Goal: Navigation & Orientation: Find specific page/section

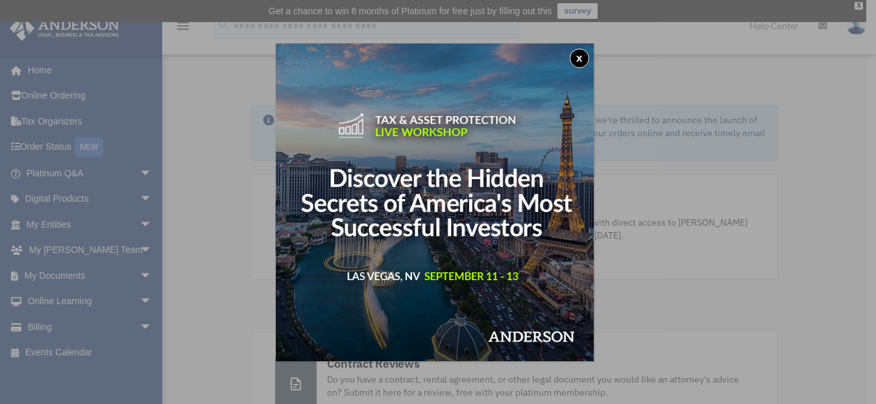
click at [584, 54] on button "x" at bounding box center [578, 58] width 19 height 19
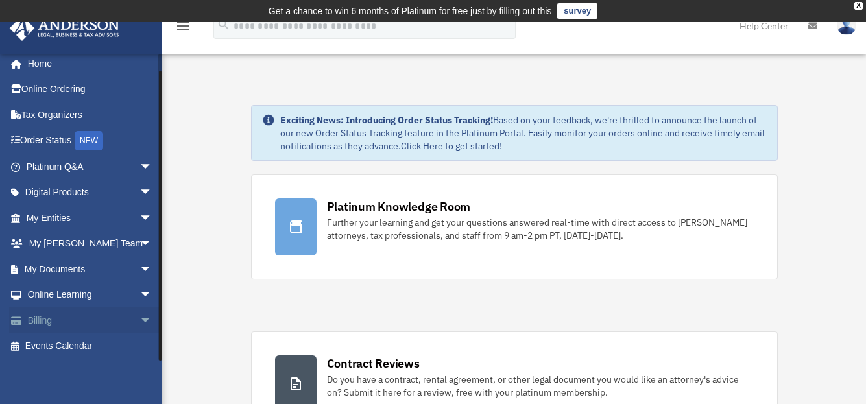
scroll to position [8, 0]
click at [139, 165] on span "arrow_drop_down" at bounding box center [152, 165] width 26 height 27
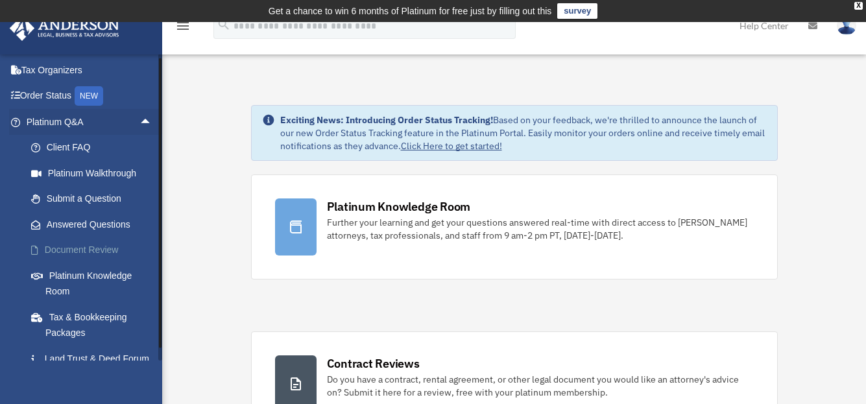
scroll to position [73, 0]
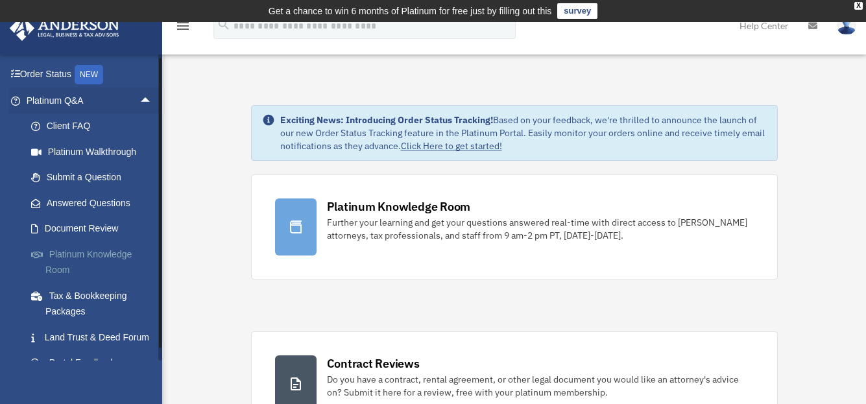
click at [82, 255] on link "Platinum Knowledge Room" at bounding box center [95, 262] width 154 height 42
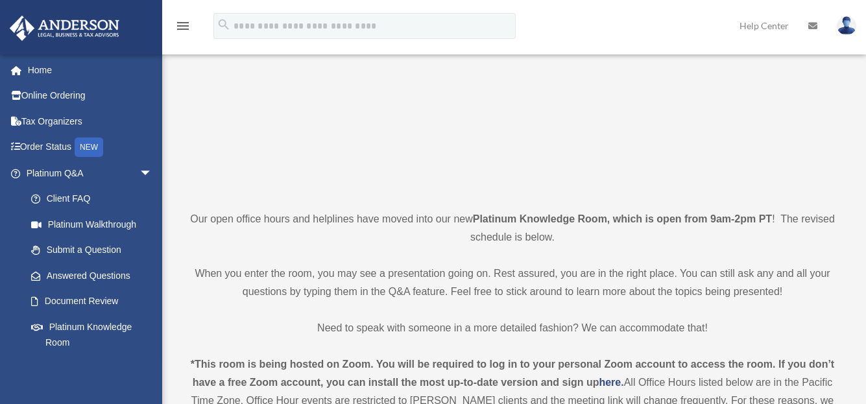
scroll to position [195, 0]
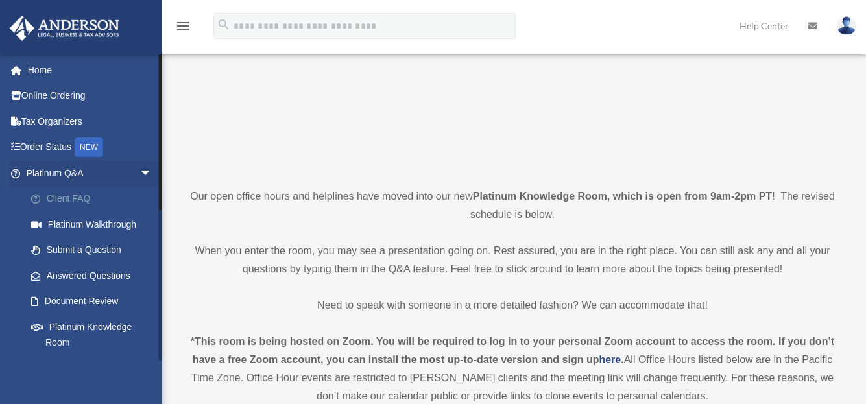
click at [61, 194] on link "Client FAQ" at bounding box center [95, 199] width 154 height 26
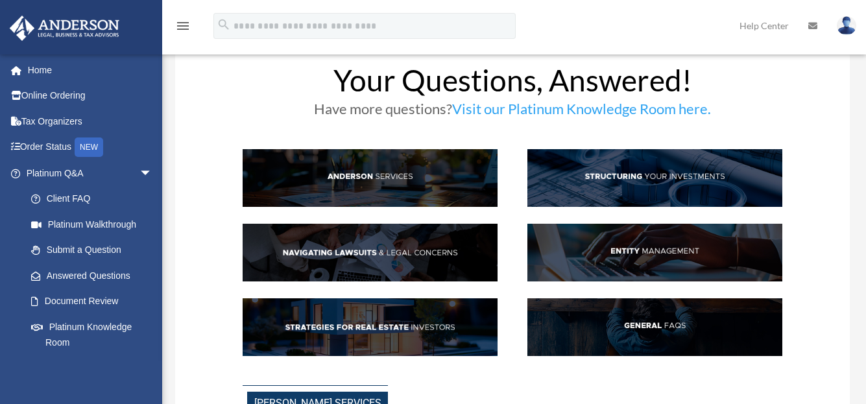
scroll to position [65, 0]
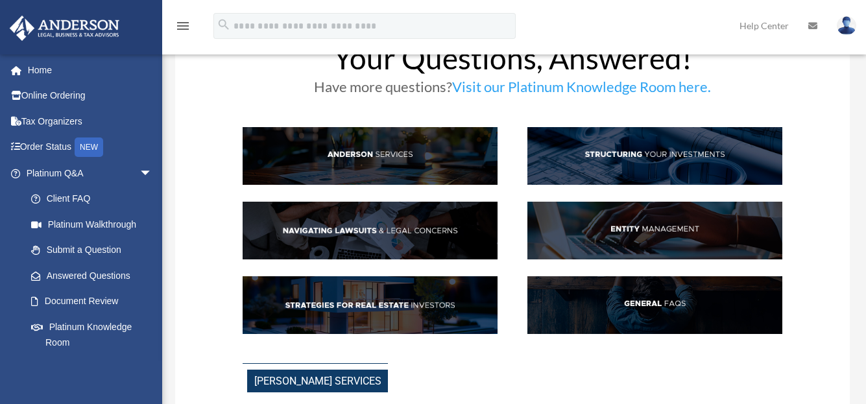
click at [652, 228] on img at bounding box center [654, 231] width 255 height 58
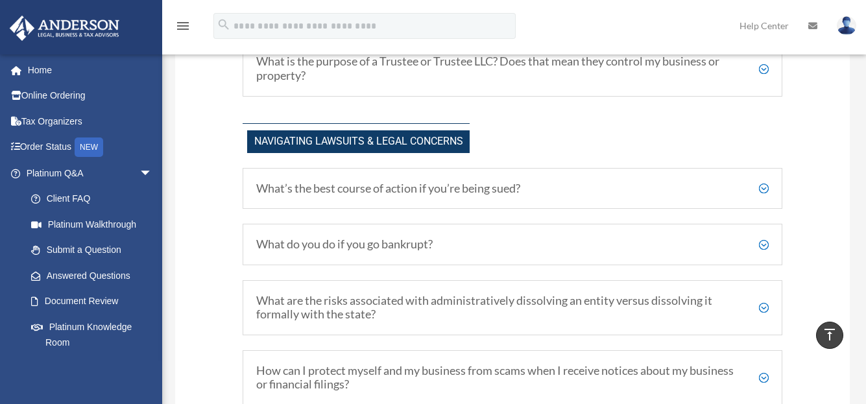
scroll to position [949, 0]
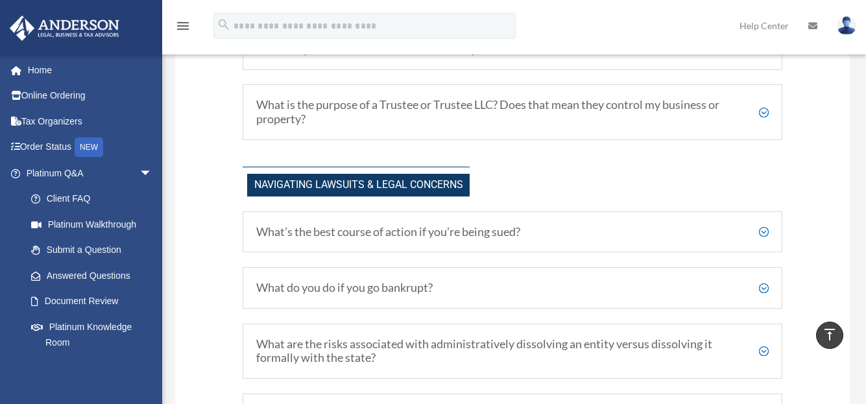
click at [765, 111] on h5 "What is the purpose of a Trustee or Trustee LLC? Does that mean they control my…" at bounding box center [512, 112] width 512 height 28
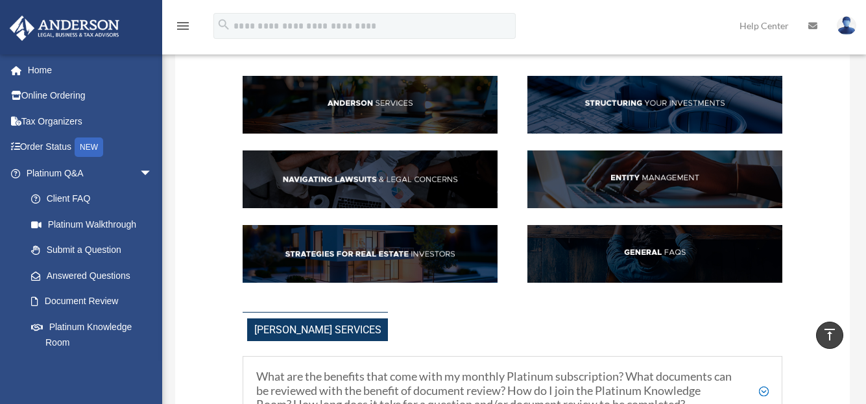
scroll to position [106, 0]
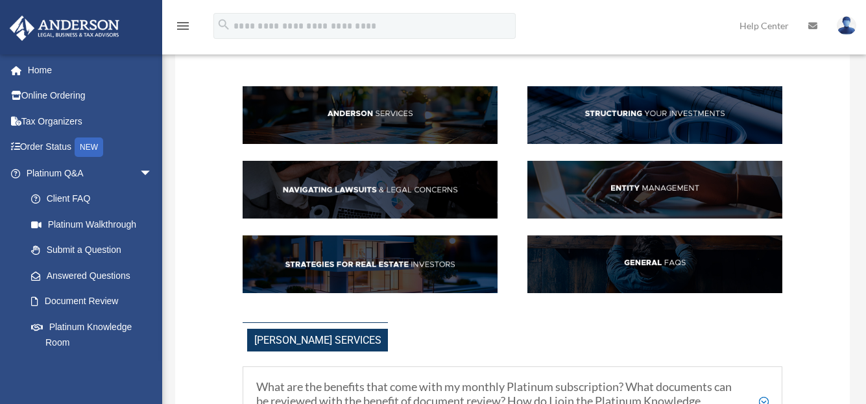
click at [654, 114] on img at bounding box center [654, 115] width 255 height 58
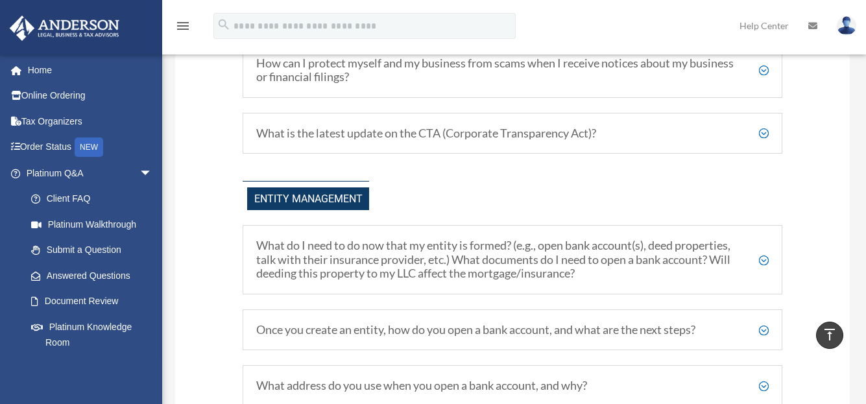
scroll to position [1590, 0]
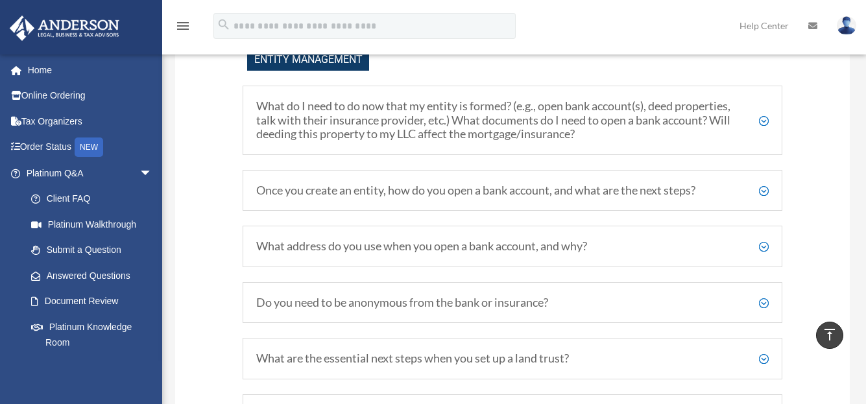
click at [761, 192] on h5 "Once you create an entity, how do you open a bank account, and what are the nex…" at bounding box center [512, 191] width 512 height 14
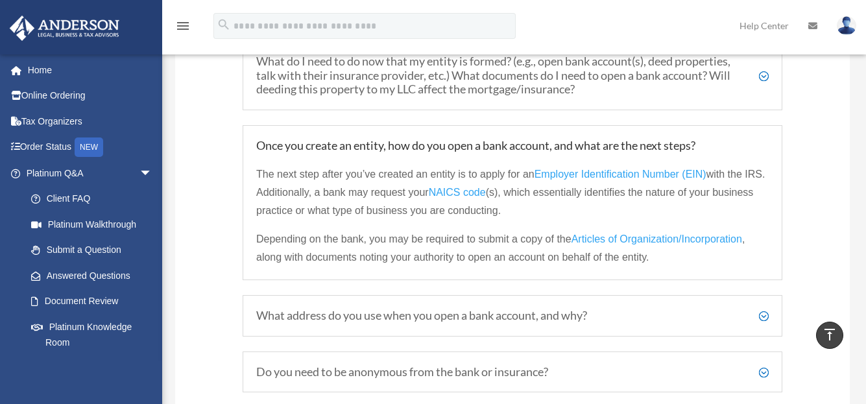
scroll to position [1654, 0]
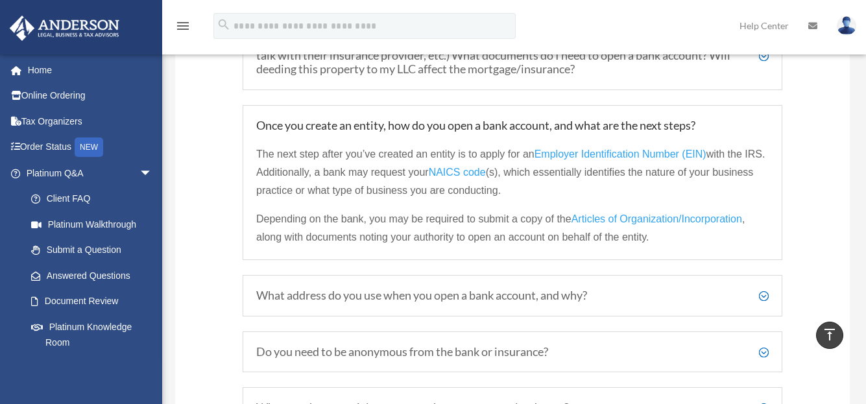
click at [763, 298] on h5 "What address do you use when you open a bank account, and why?" at bounding box center [512, 296] width 512 height 14
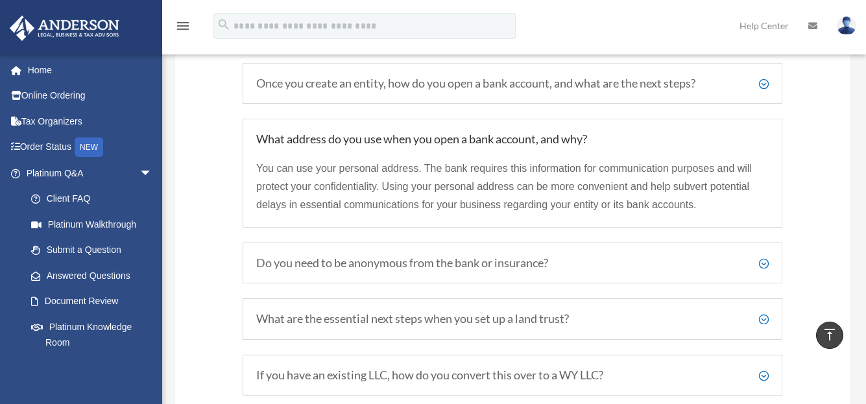
scroll to position [1719, 0]
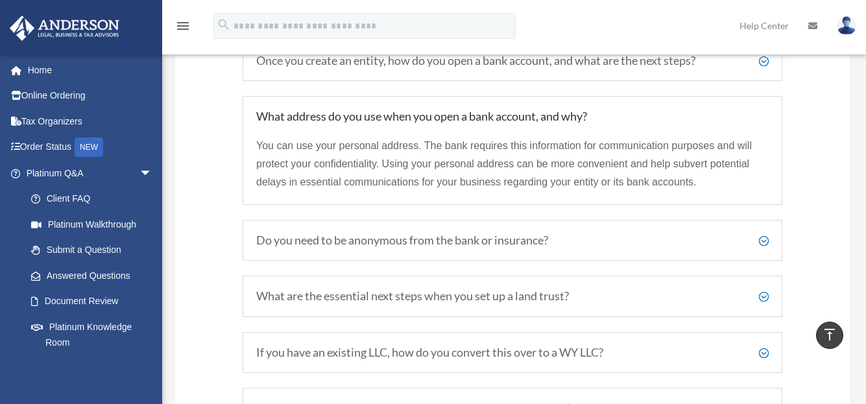
click at [762, 244] on h5 "Do you need to be anonymous from the bank or insurance?" at bounding box center [512, 240] width 512 height 14
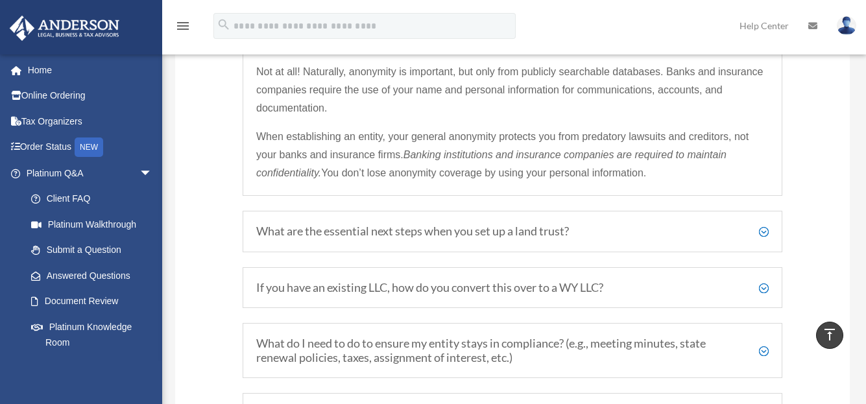
scroll to position [1914, 0]
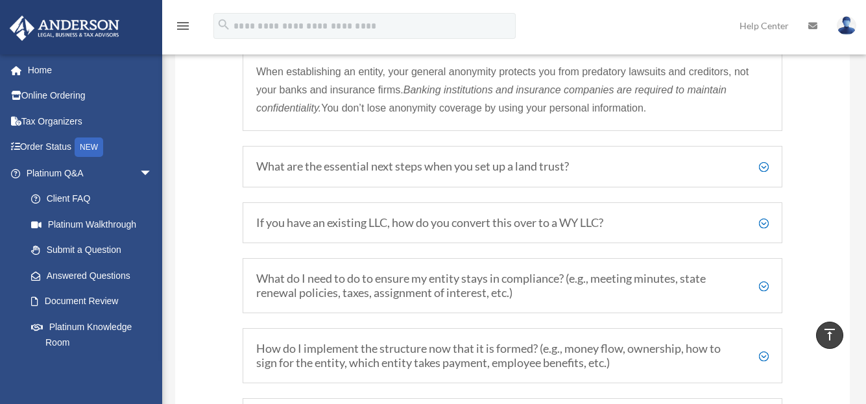
click at [761, 289] on h5 "What do I need to do to ensure my entity stays in compliance? (e.g., meeting mi…" at bounding box center [512, 286] width 512 height 28
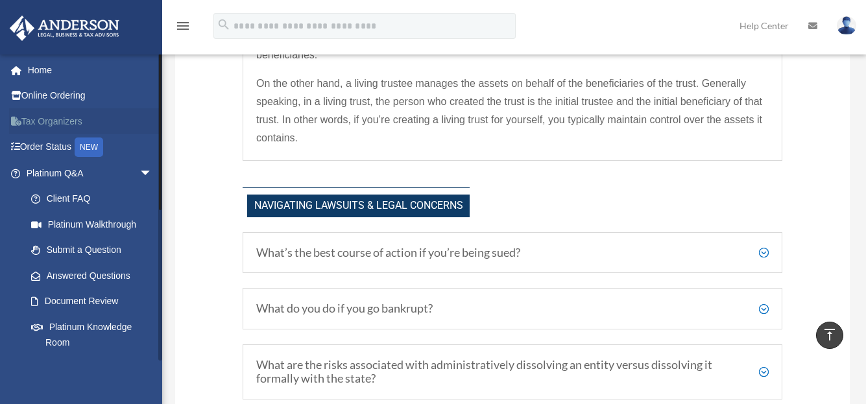
scroll to position [1071, 0]
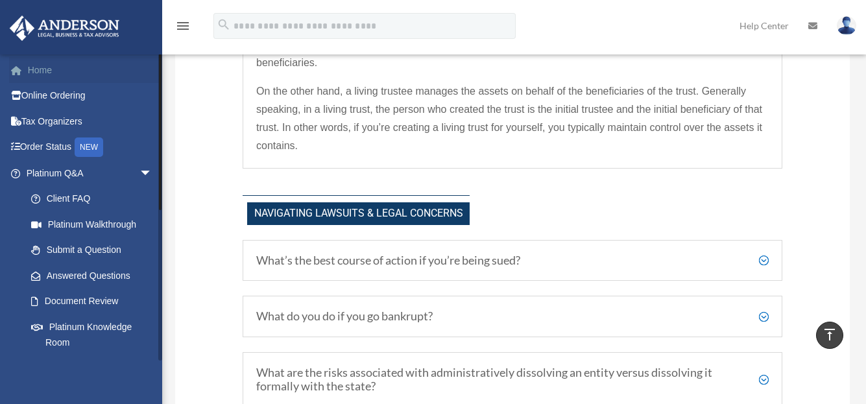
click at [42, 69] on link "Home" at bounding box center [90, 70] width 163 height 26
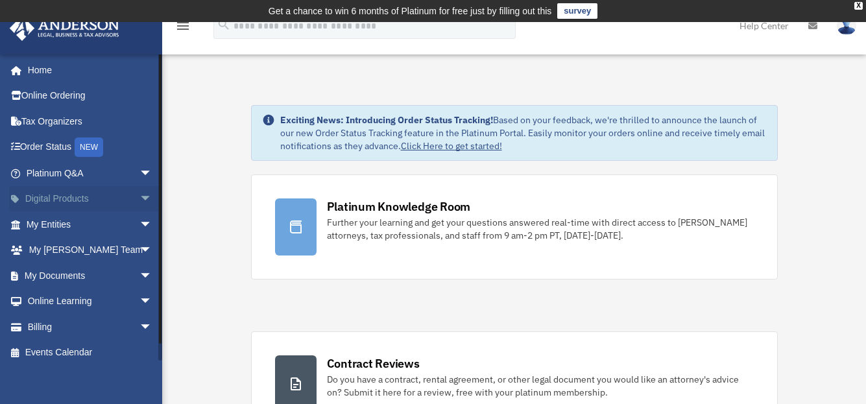
click at [139, 197] on span "arrow_drop_down" at bounding box center [152, 199] width 26 height 27
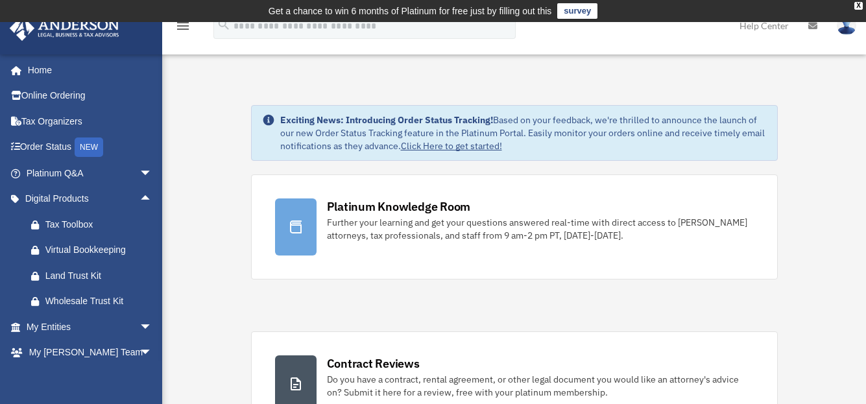
click at [758, 25] on link "Help Center" at bounding box center [764, 25] width 69 height 51
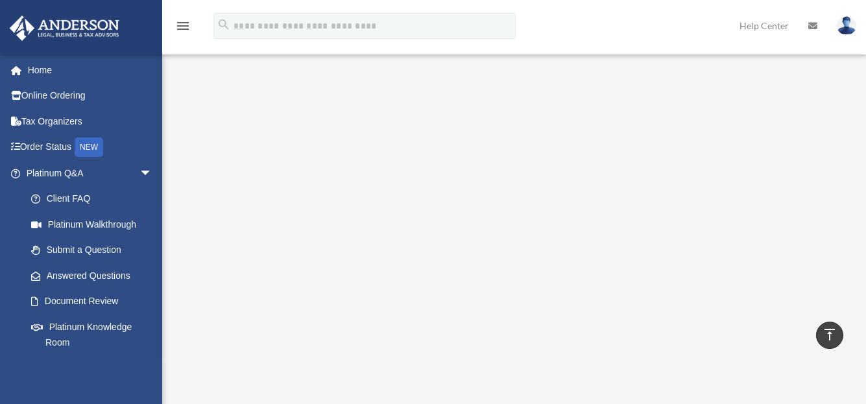
scroll to position [140, 0]
click at [177, 32] on icon "menu" at bounding box center [183, 26] width 16 height 16
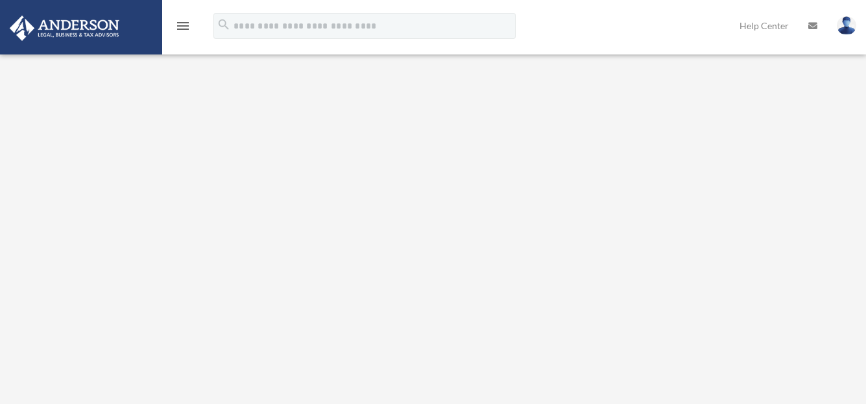
click at [183, 29] on icon "menu" at bounding box center [183, 26] width 16 height 16
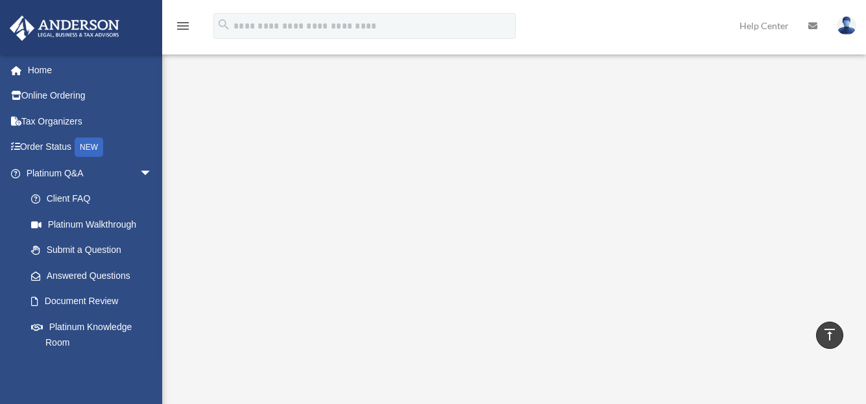
scroll to position [91, 0]
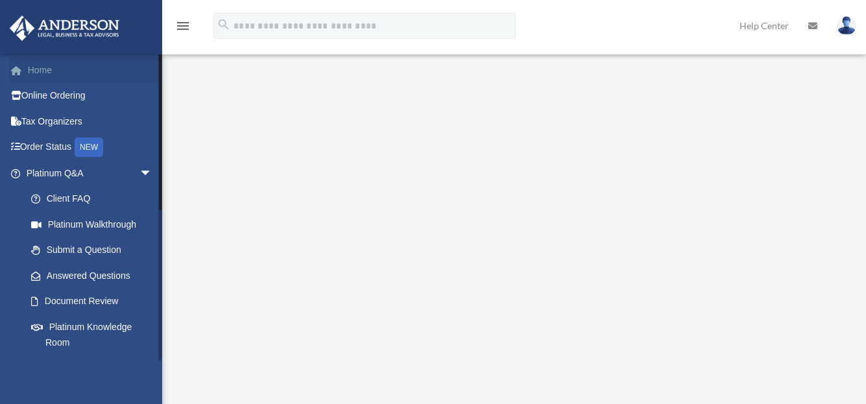
click at [53, 71] on link "Home" at bounding box center [90, 70] width 163 height 26
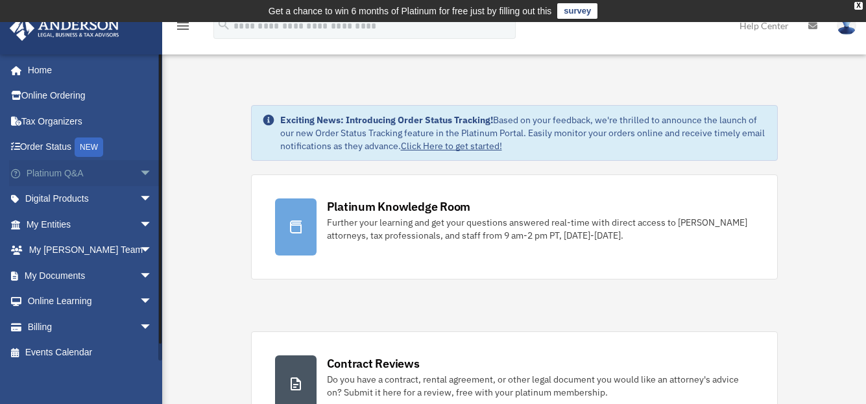
click at [139, 173] on span "arrow_drop_down" at bounding box center [152, 173] width 26 height 27
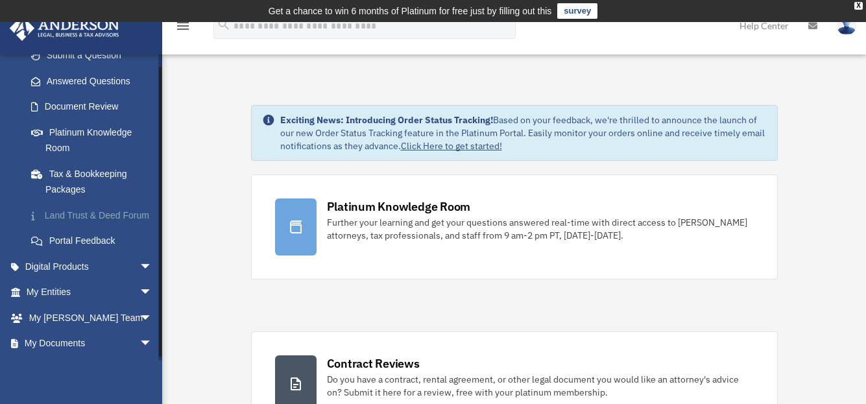
scroll to position [259, 0]
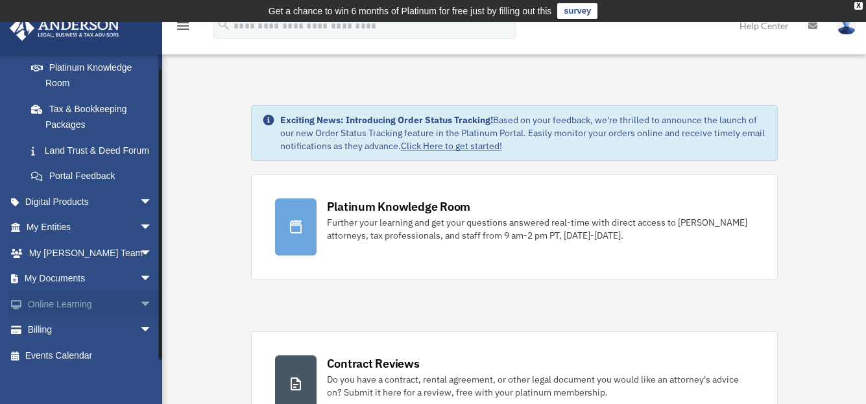
click at [139, 318] on span "arrow_drop_down" at bounding box center [152, 304] width 26 height 27
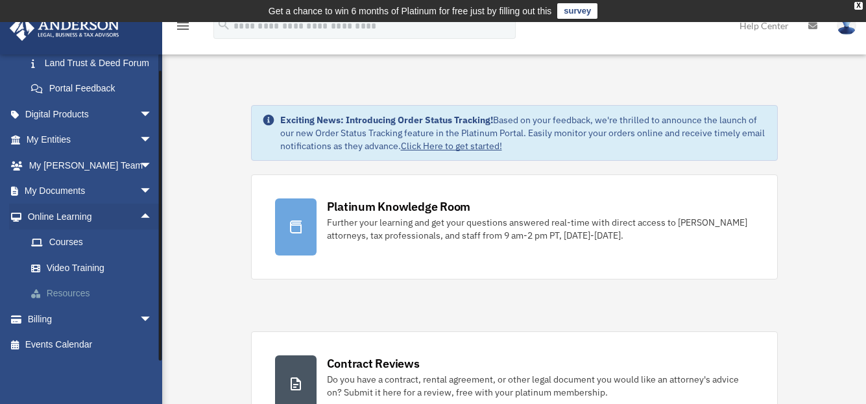
scroll to position [363, 0]
click at [63, 291] on link "Resources" at bounding box center [95, 294] width 154 height 26
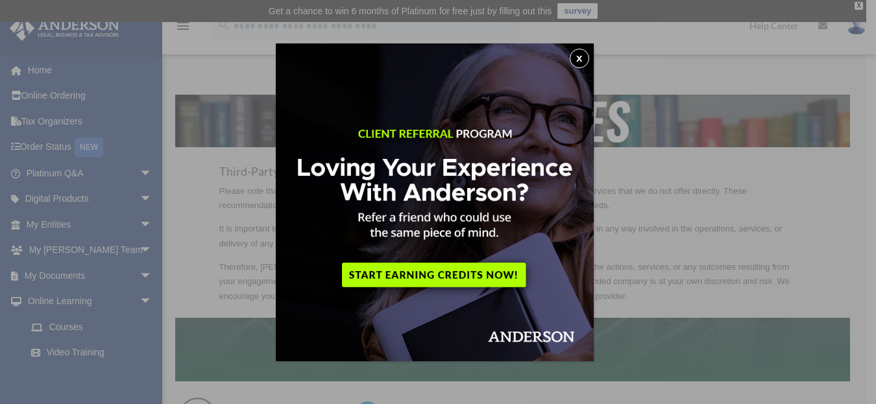
click at [578, 58] on button "x" at bounding box center [578, 58] width 19 height 19
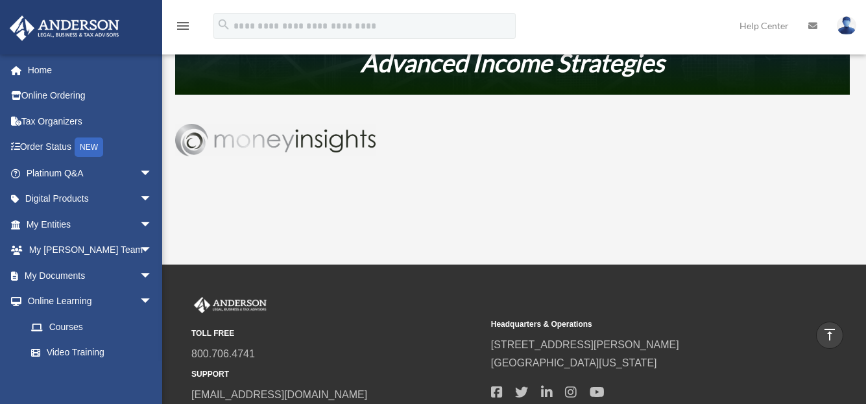
scroll to position [778, 0]
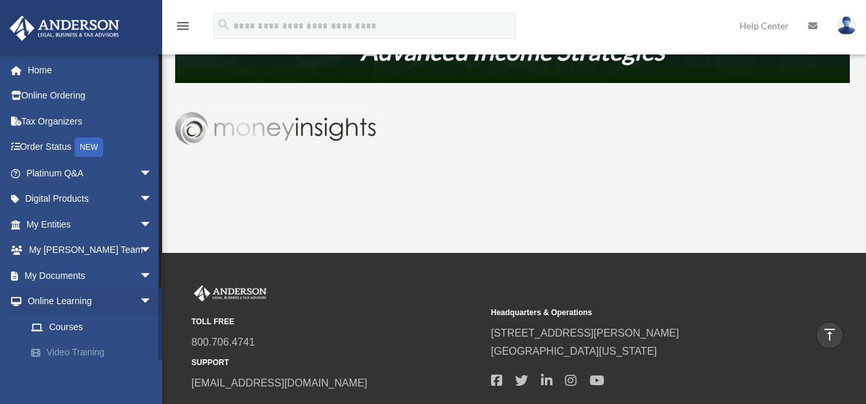
click at [64, 351] on link "Video Training" at bounding box center [95, 353] width 154 height 26
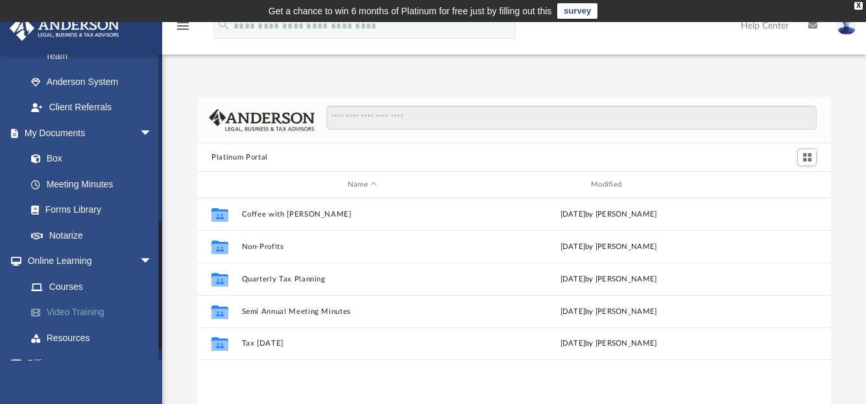
scroll to position [418, 0]
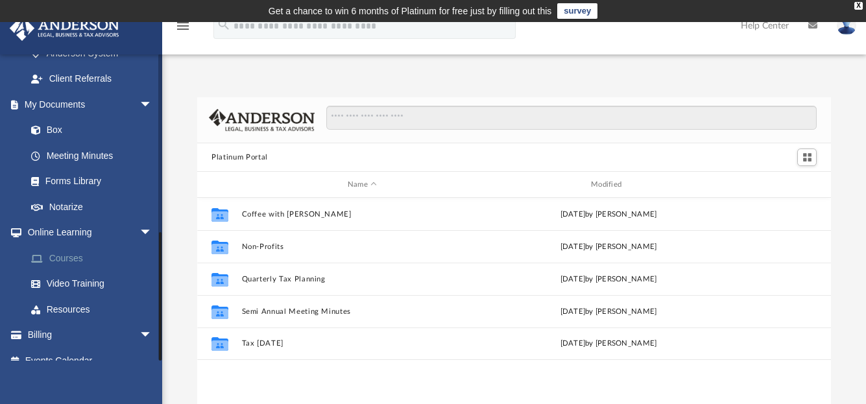
click at [75, 245] on link "Courses" at bounding box center [95, 258] width 154 height 26
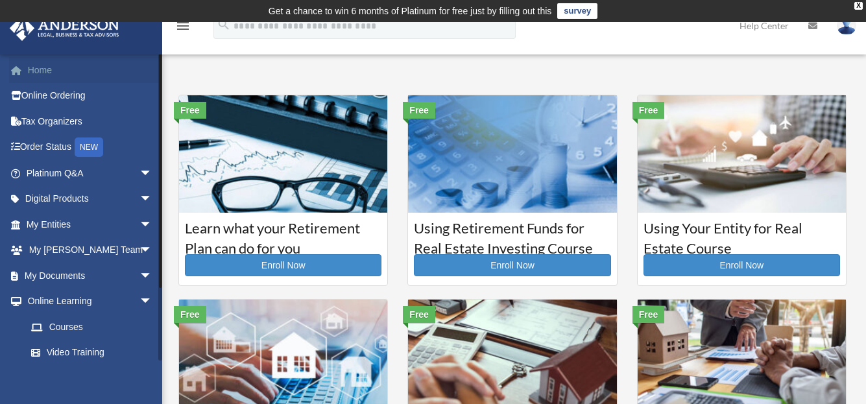
click at [45, 68] on link "Home" at bounding box center [90, 70] width 163 height 26
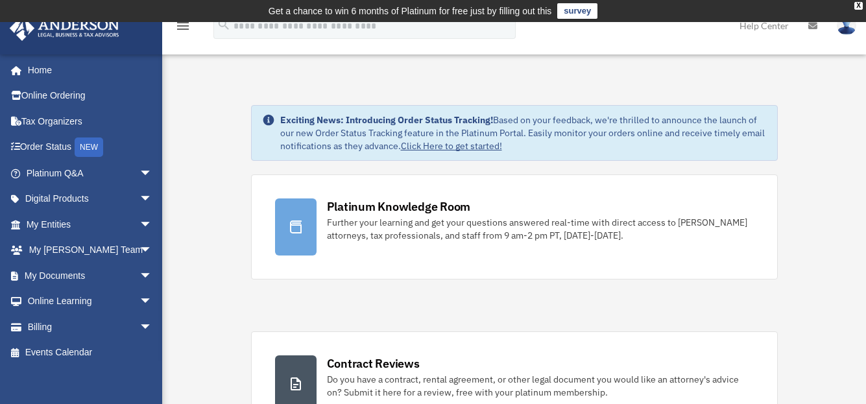
click at [849, 32] on img at bounding box center [846, 25] width 19 height 19
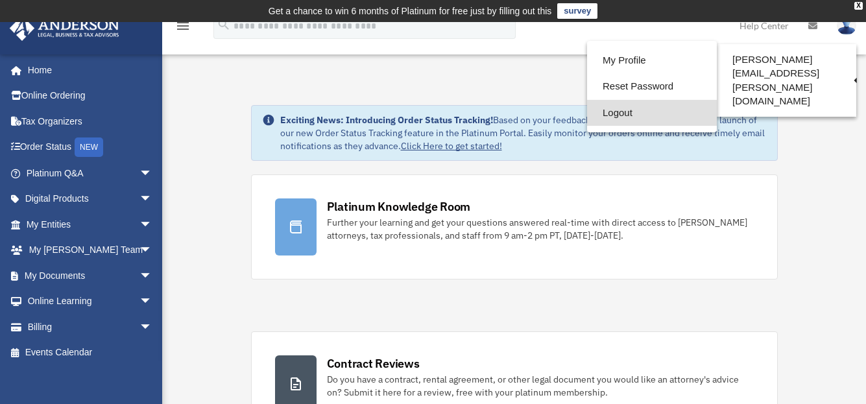
click at [619, 115] on link "Logout" at bounding box center [652, 113] width 130 height 27
